Goal: Information Seeking & Learning: Learn about a topic

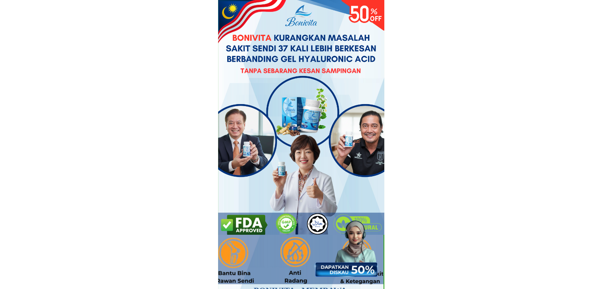
drag, startPoint x: 232, startPoint y: 36, endPoint x: 372, endPoint y: 79, distance: 146.6
click at [372, 79] on div at bounding box center [301, 117] width 166 height 235
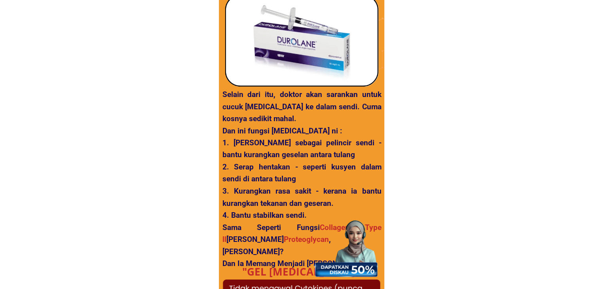
scroll to position [1346, 0]
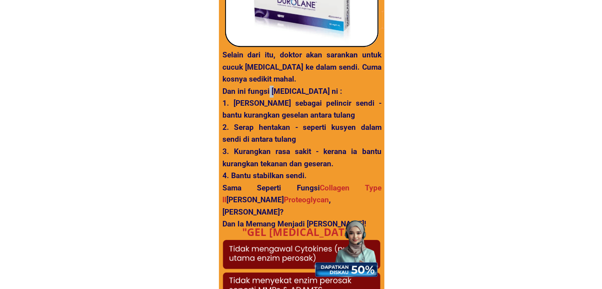
drag, startPoint x: 269, startPoint y: 87, endPoint x: 278, endPoint y: 95, distance: 12.3
click at [276, 96] on h3 "Selain dari itu, doktor akan sarankan untuk cucuk Hyaluronic Acid ke dalam send…" at bounding box center [301, 139] width 159 height 181
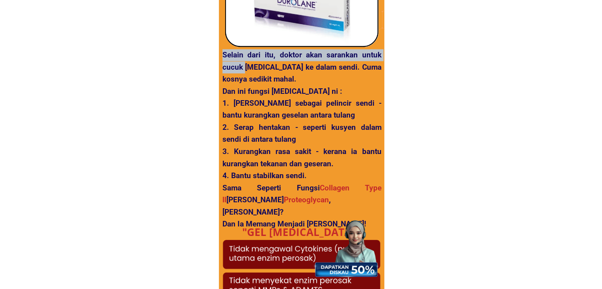
drag, startPoint x: 222, startPoint y: 54, endPoint x: 245, endPoint y: 63, distance: 25.2
click at [245, 63] on h3 "Selain dari itu, doktor akan sarankan untuk cucuk Hyaluronic Acid ke dalam send…" at bounding box center [301, 139] width 159 height 181
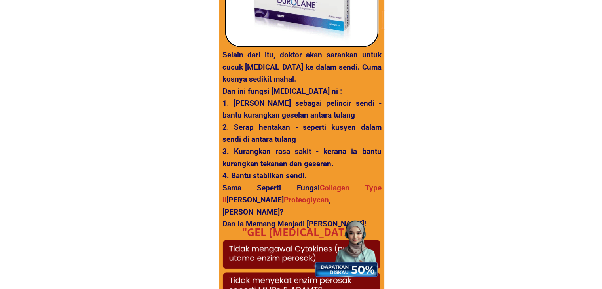
click at [292, 88] on h3 "Selain dari itu, doktor akan sarankan untuk cucuk Hyaluronic Acid ke dalam send…" at bounding box center [301, 139] width 159 height 181
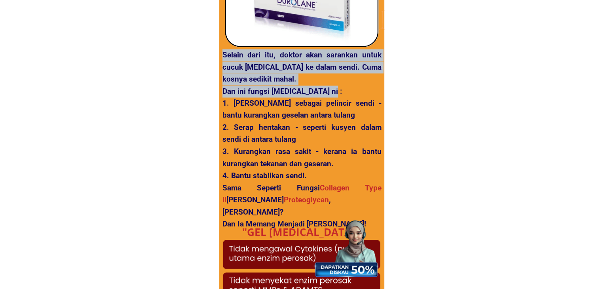
drag, startPoint x: 220, startPoint y: 89, endPoint x: 329, endPoint y: 93, distance: 108.1
click at [329, 93] on div "ระยะเวลาเห็นผล เรารับประกันว่า หลังจากใช้ FLEXVITS 3-5 เดือน คุณจะหายจากอาการปว…" at bounding box center [301, 50] width 166 height 608
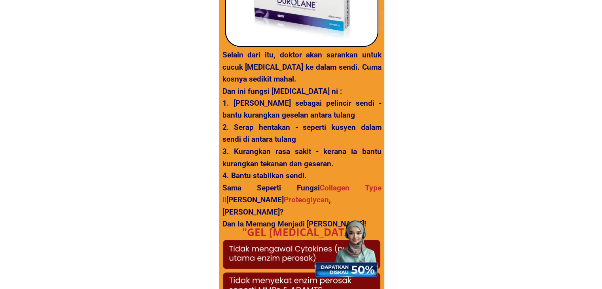
click at [337, 91] on h3 "Selain dari itu, doktor akan sarankan untuk cucuk Hyaluronic Acid ke dalam send…" at bounding box center [301, 139] width 159 height 181
drag, startPoint x: 331, startPoint y: 92, endPoint x: 223, endPoint y: 89, distance: 108.5
click at [223, 89] on h3 "Selain dari itu, doktor akan sarankan untuk cucuk Hyaluronic Acid ke dalam send…" at bounding box center [301, 139] width 159 height 181
copy h3 "Dan ini fungsi Hyaluronic Acid ni"
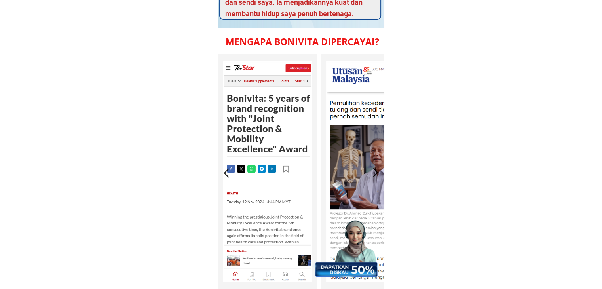
scroll to position [3088, 0]
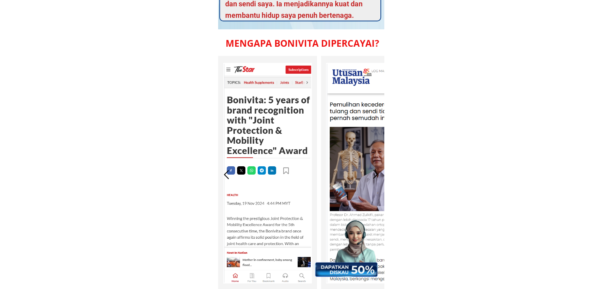
click at [378, 175] on div at bounding box center [375, 174] width 13 height 13
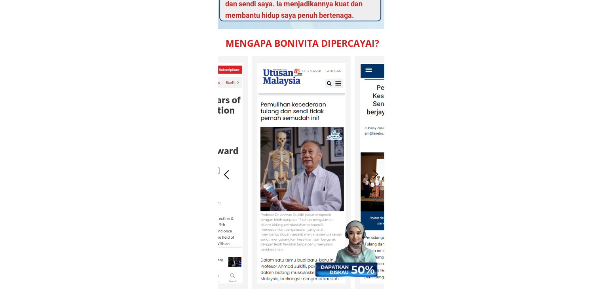
click at [378, 175] on div at bounding box center [375, 174] width 13 height 13
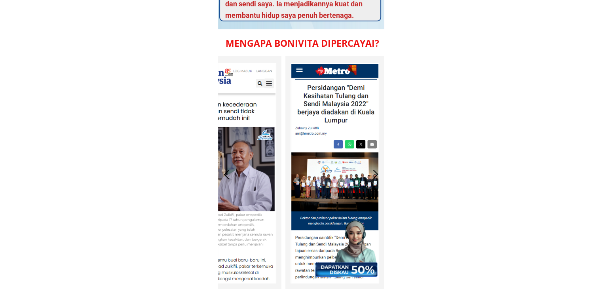
click at [378, 175] on div at bounding box center [375, 174] width 13 height 13
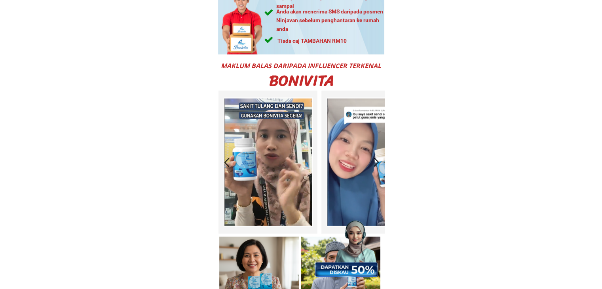
scroll to position [4236, 0]
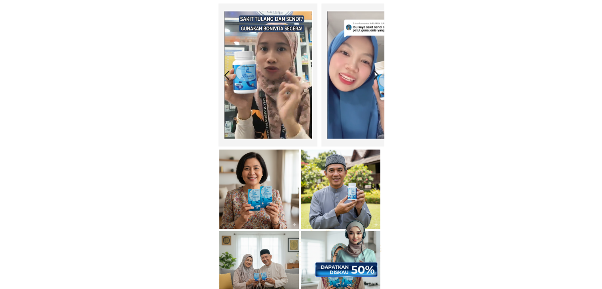
click at [372, 73] on div at bounding box center [376, 74] width 13 height 13
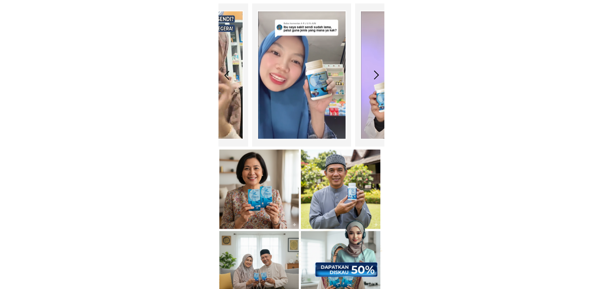
click at [372, 73] on div at bounding box center [376, 74] width 13 height 13
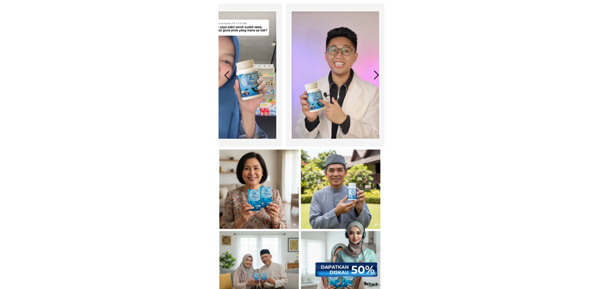
click at [372, 73] on div at bounding box center [376, 74] width 13 height 13
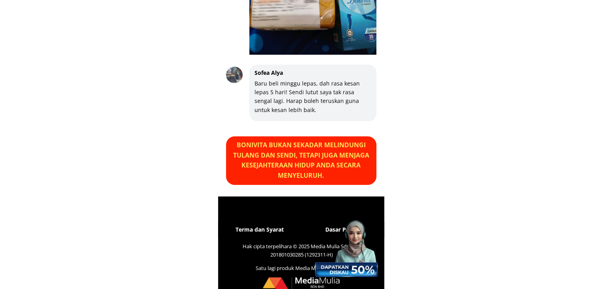
scroll to position [6762, 0]
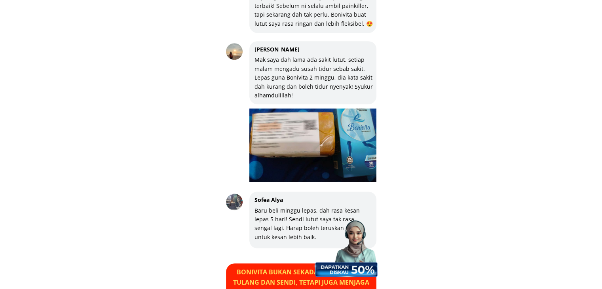
click at [351, 255] on div at bounding box center [345, 243] width 70 height 68
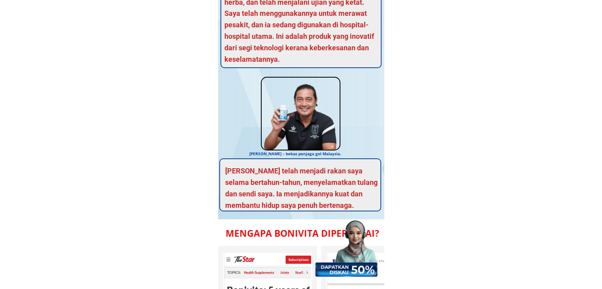
scroll to position [0, 0]
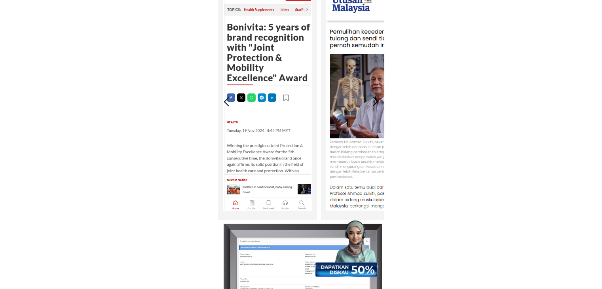
scroll to position [3141, 0]
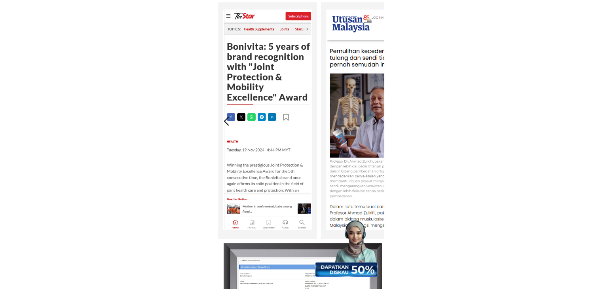
click at [380, 120] on div at bounding box center [375, 120] width 13 height 13
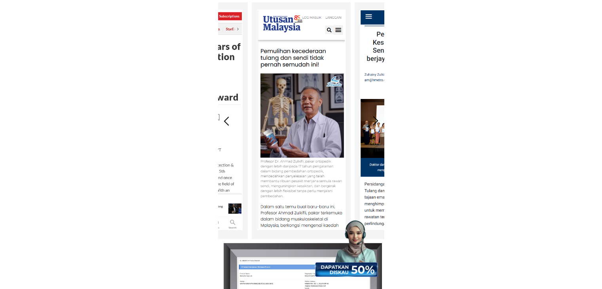
click at [378, 119] on div at bounding box center [375, 120] width 13 height 13
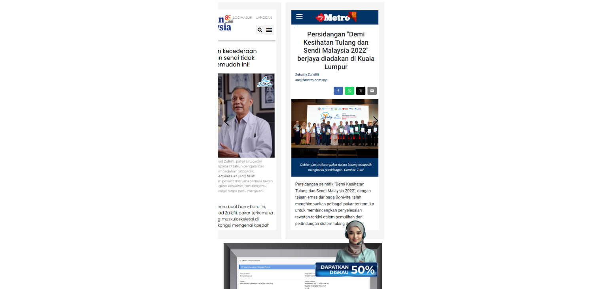
click at [223, 120] on div at bounding box center [226, 120] width 13 height 13
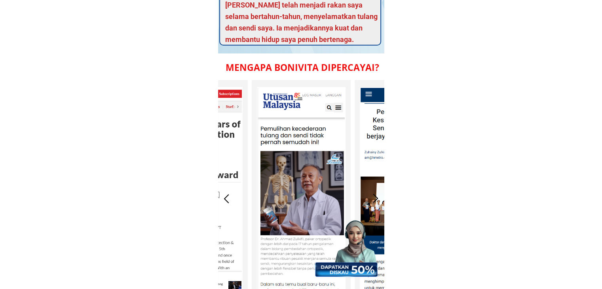
scroll to position [3062, 0]
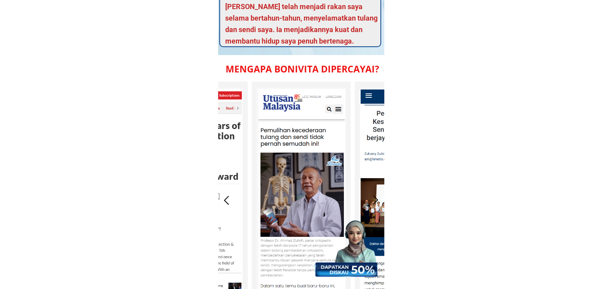
click at [225, 194] on div at bounding box center [226, 200] width 13 height 13
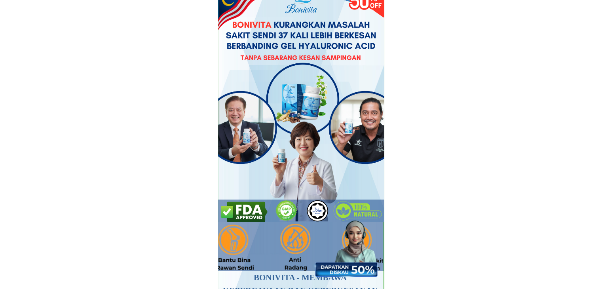
scroll to position [0, 0]
